Goal: Obtain resource: Download file/media

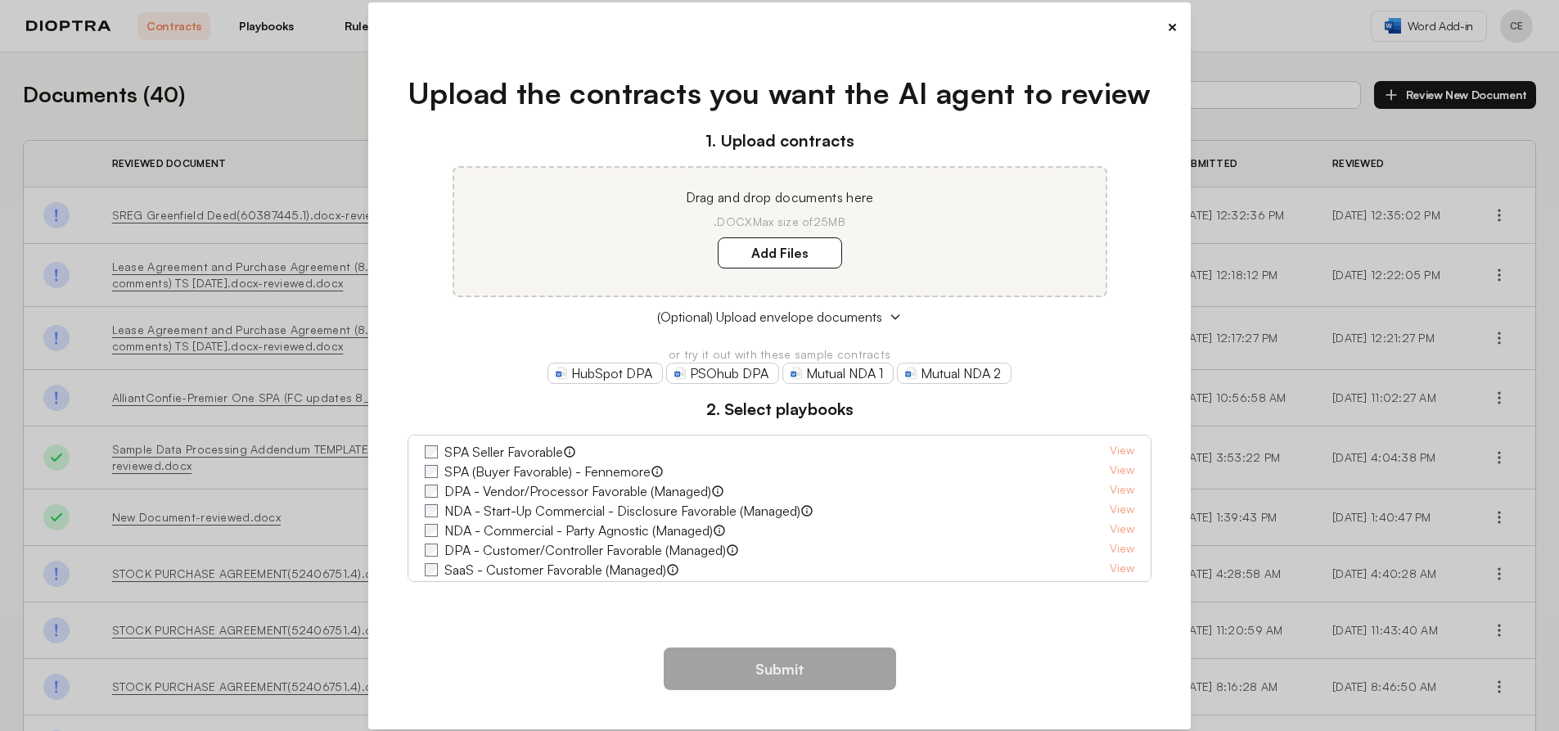
click at [1469, 23] on div "× Upload the contracts you want the AI agent to review 1. Upload contracts Drag…" at bounding box center [779, 365] width 1559 height 731
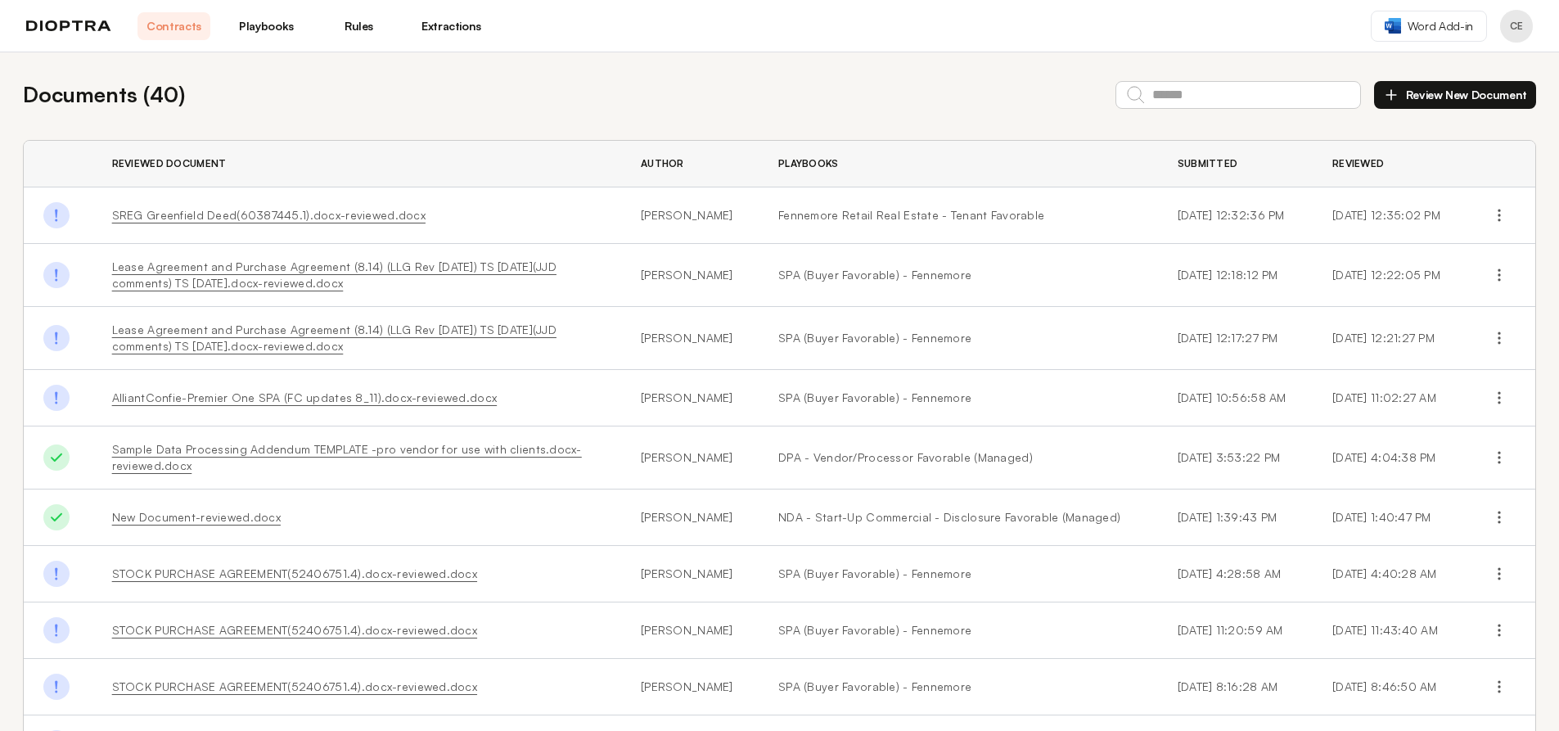
click at [1469, 23] on span "Word Add-in" at bounding box center [1439, 26] width 65 height 16
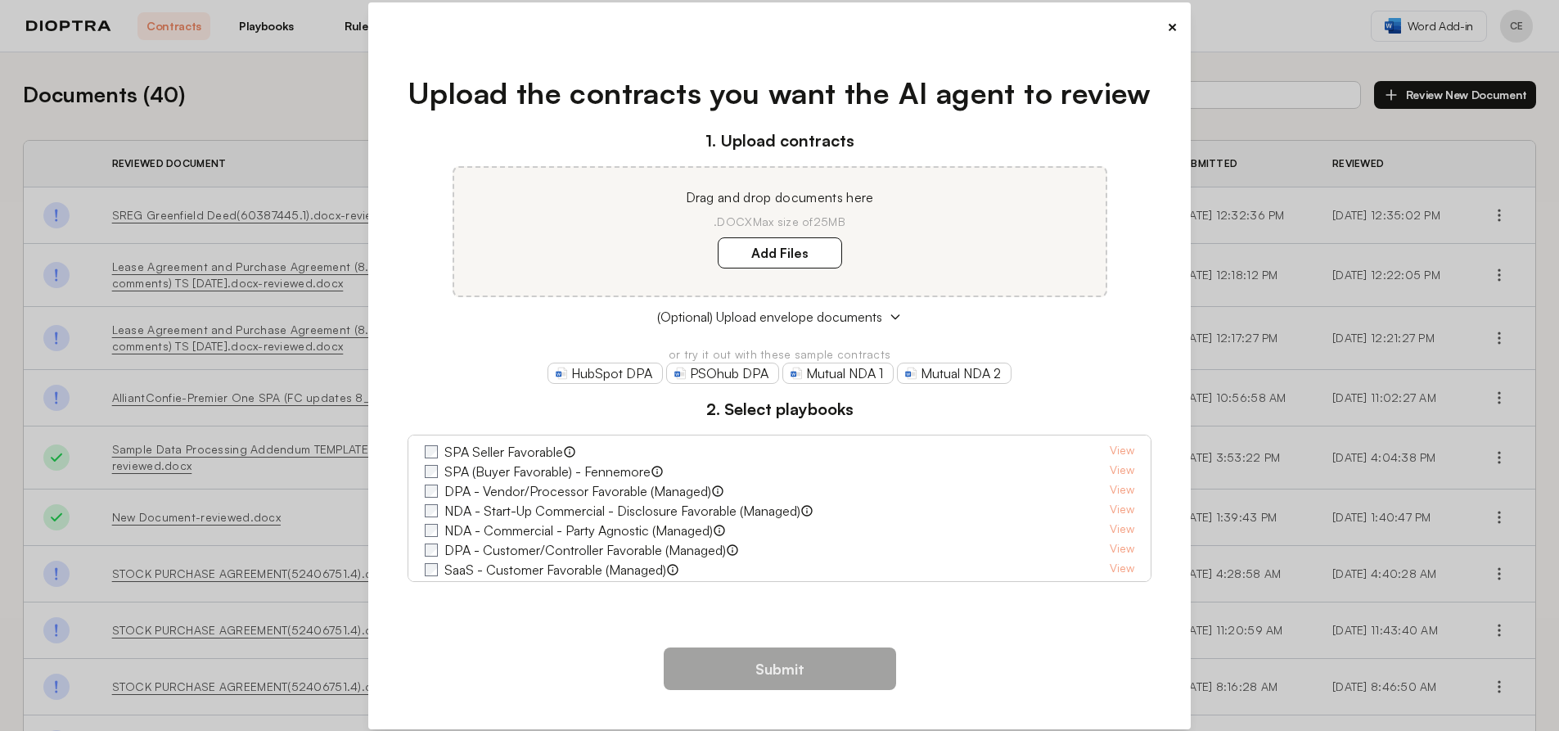
click at [1460, 27] on div "× Upload the contracts you want the AI agent to review 1. Upload contracts Drag…" at bounding box center [779, 365] width 1559 height 731
